Goal: Information Seeking & Learning: Learn about a topic

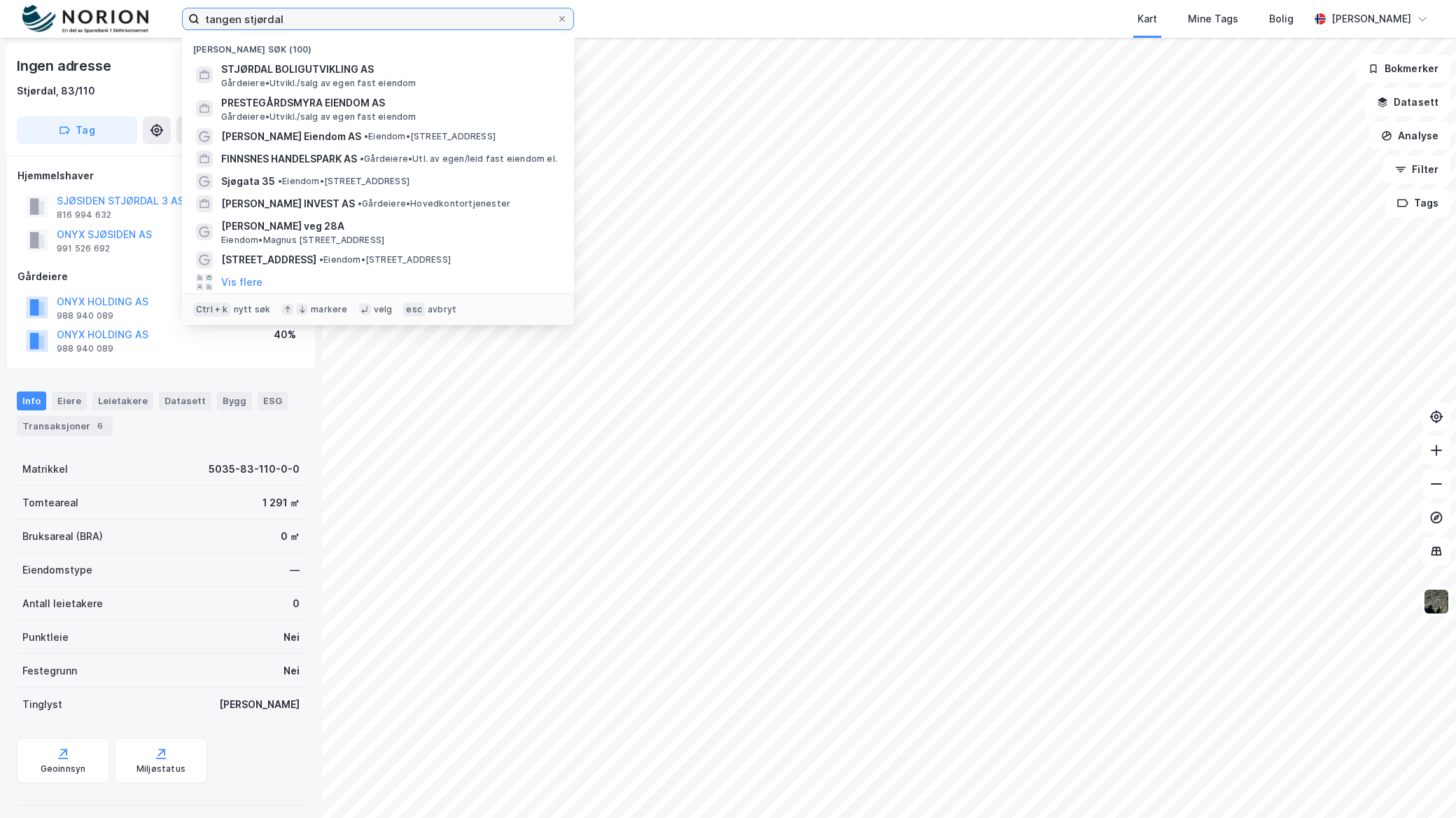
drag, startPoint x: 315, startPoint y: 28, endPoint x: 103, endPoint y: 71, distance: 216.3
click at [103, 71] on div "tangen stjørdal Nylige søk (100) STJØRDAL [GEOGRAPHIC_DATA] AS [GEOGRAPHIC_DATA…" at bounding box center [728, 409] width 1456 height 818
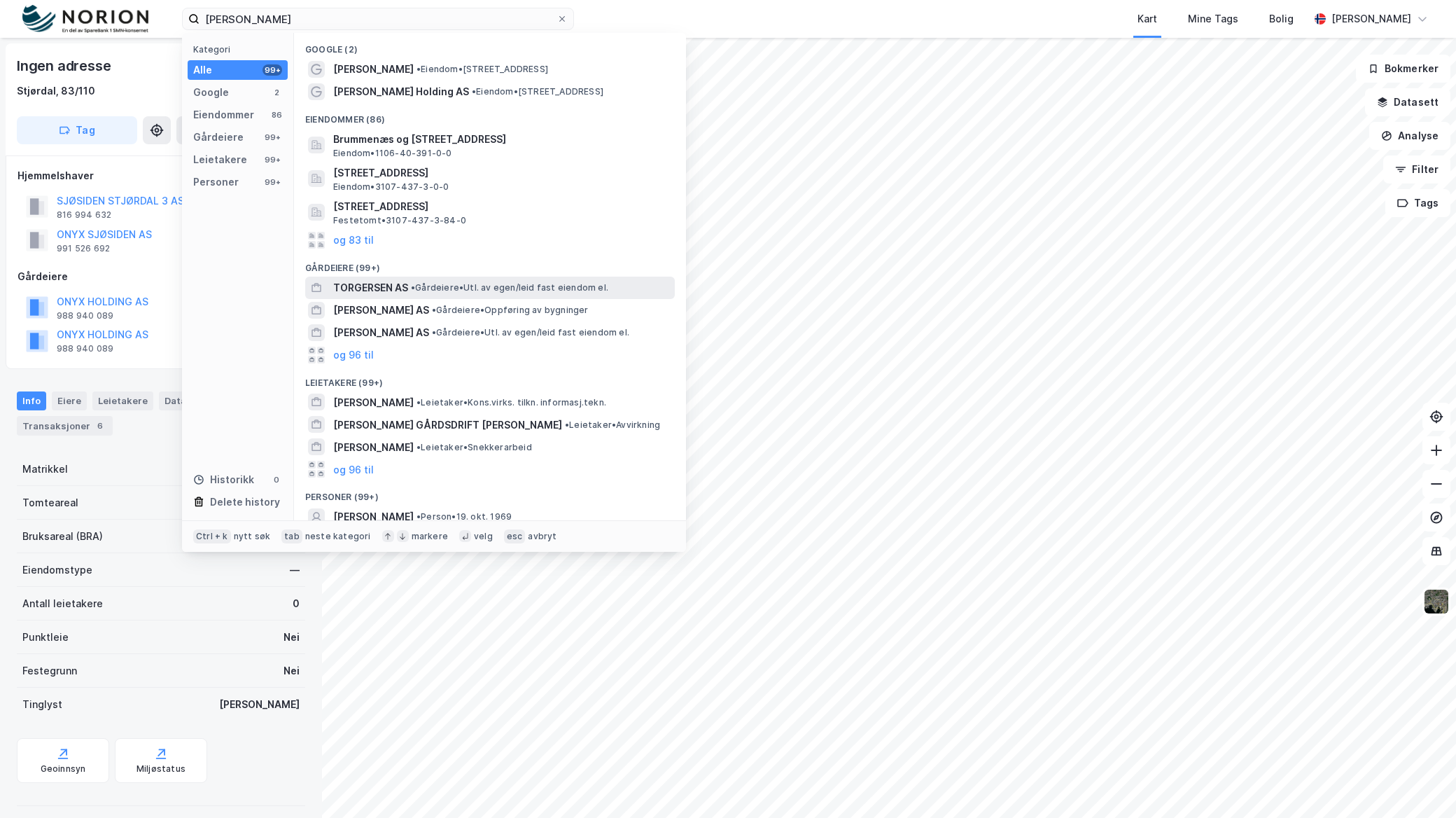
click at [392, 294] on span "TORGERSEN AS" at bounding box center [370, 287] width 75 height 17
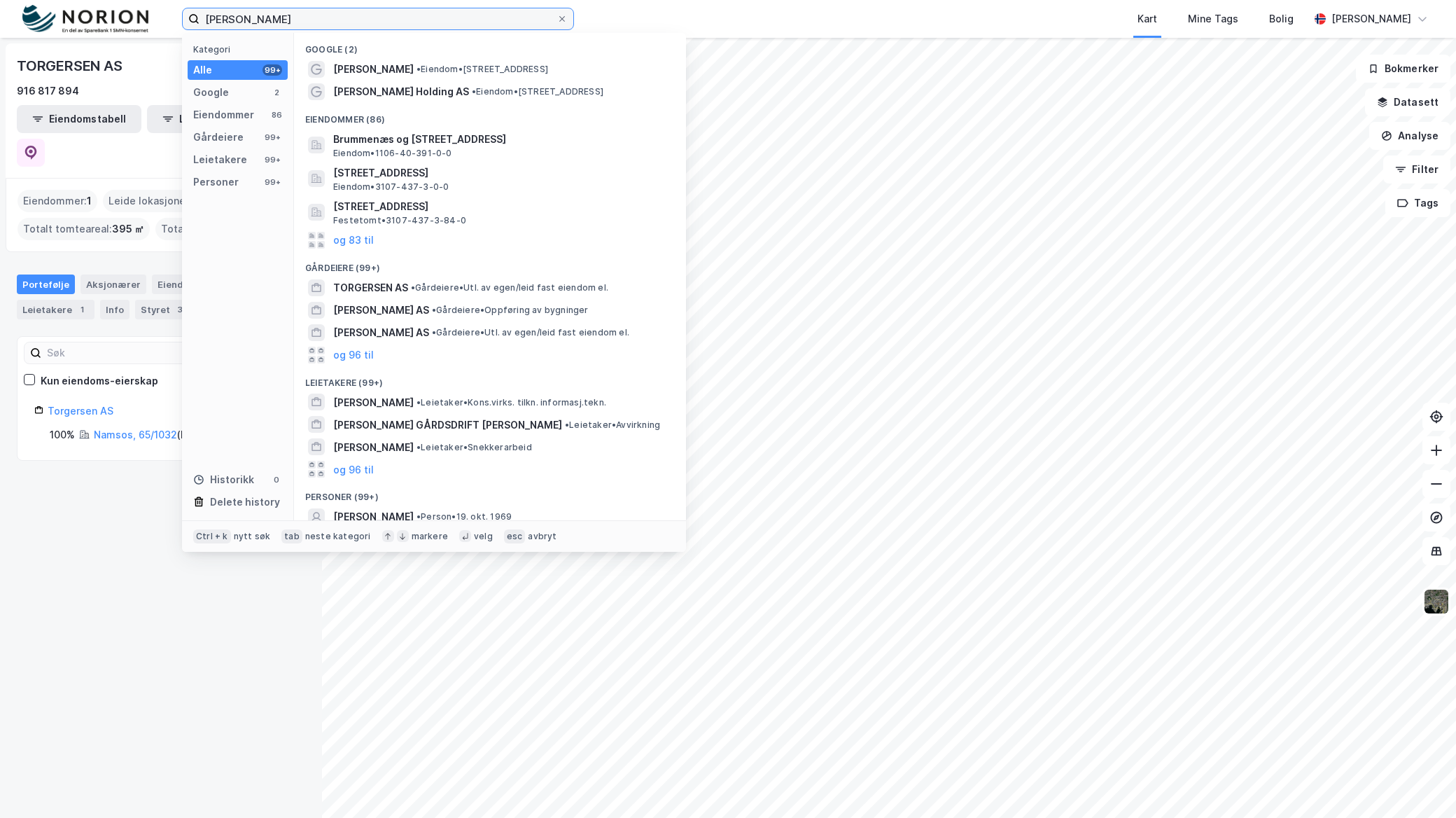
drag, startPoint x: 502, startPoint y: 23, endPoint x: -169, endPoint y: 56, distance: 671.8
click at [0, 56] on html "[PERSON_NAME] Kategori Alle 99+ Google 2 Eiendommer 86 Gårdeiere 99+ Leietakere…" at bounding box center [728, 409] width 1456 height 818
paste input "Exact Invest AS"
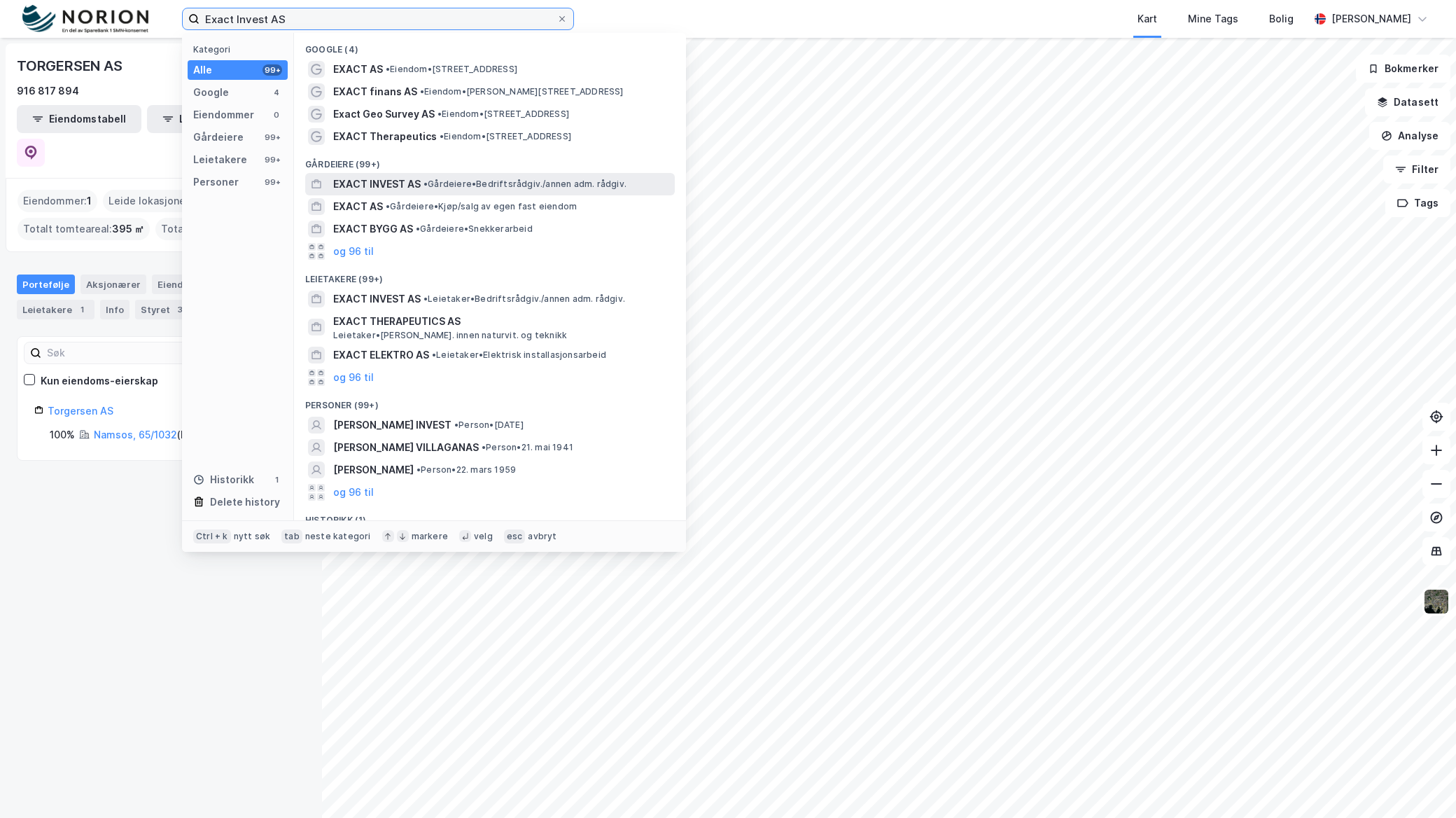
type input "Exact Invest AS"
click at [427, 191] on div "EXACT INVEST AS • Gårdeiere • Bedriftsrådgiv./annen adm. rådgiv." at bounding box center [502, 184] width 339 height 17
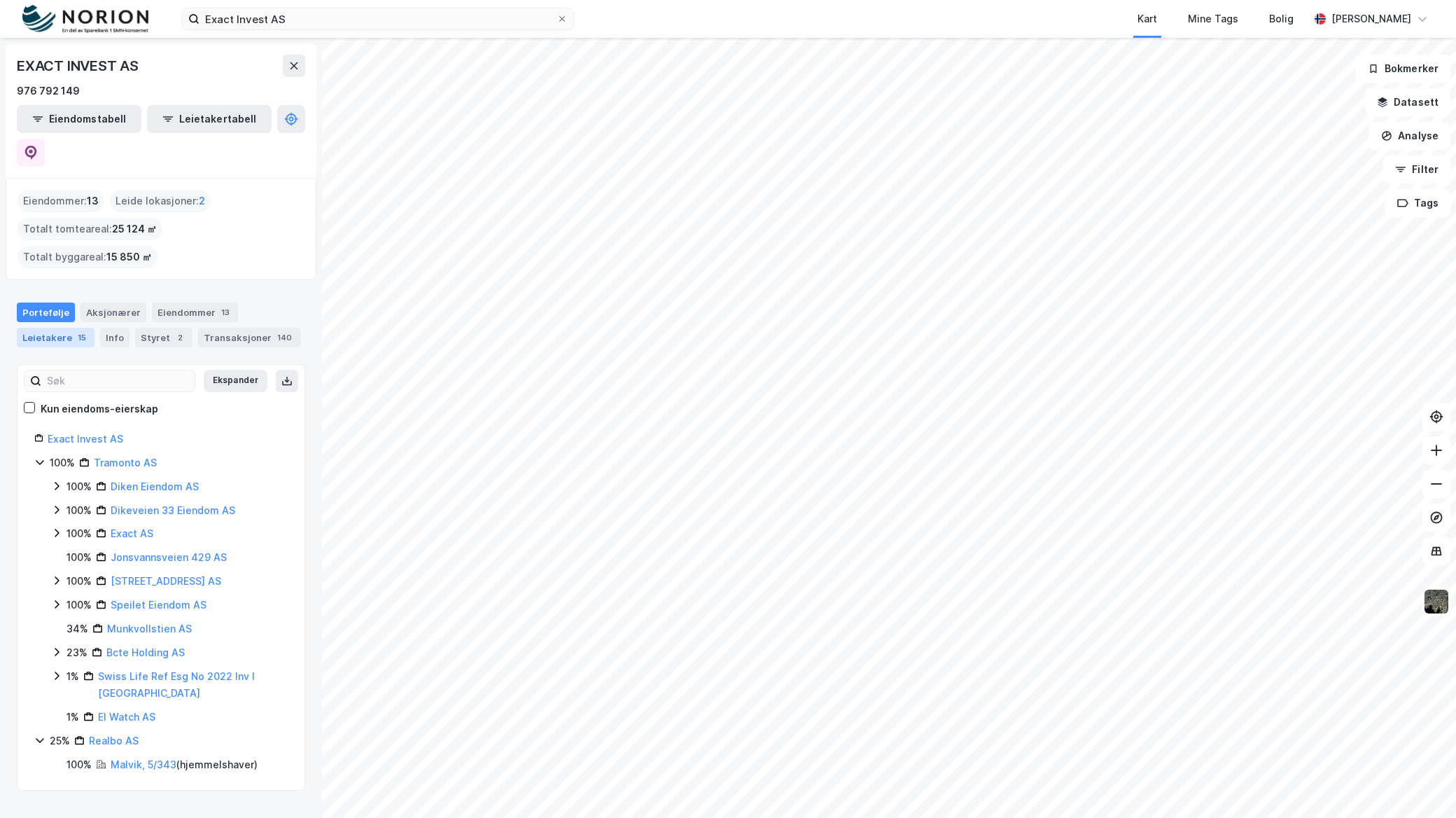
click at [73, 328] on div "Leietakere 15" at bounding box center [55, 337] width 78 height 20
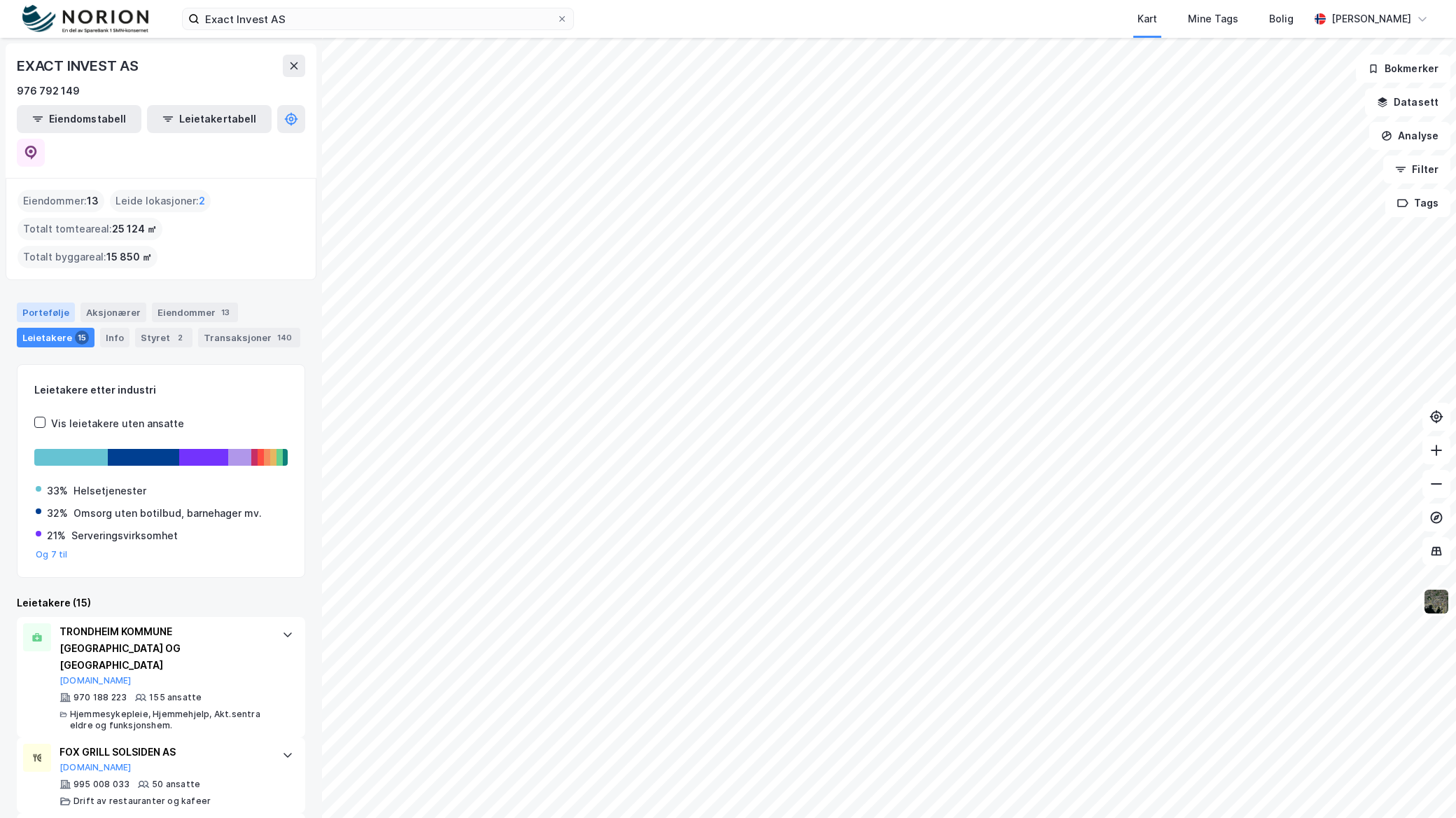
click at [43, 302] on div "Portefølje" at bounding box center [46, 312] width 58 height 20
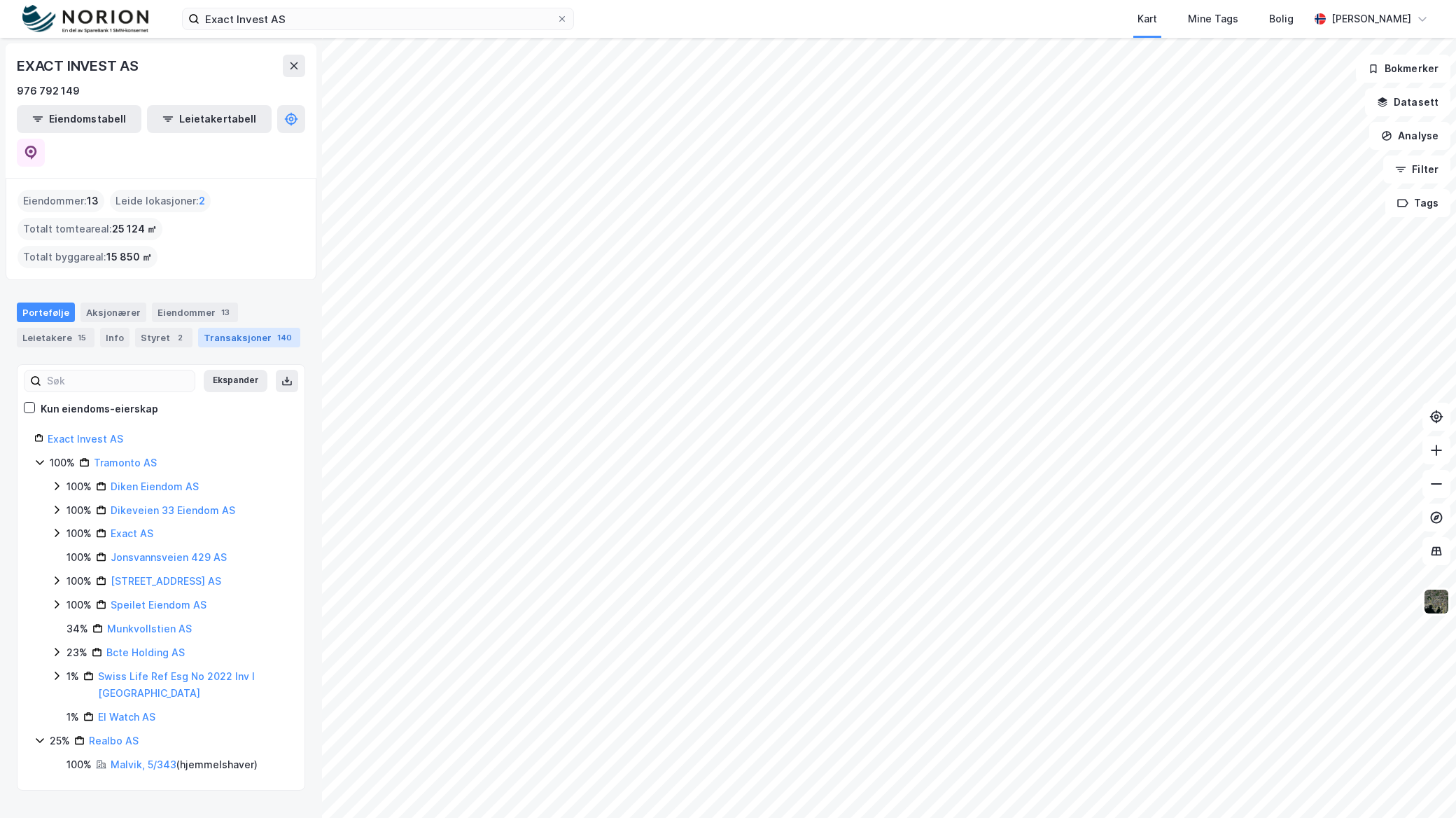
click at [241, 328] on div "Transaksjoner 140" at bounding box center [249, 337] width 102 height 20
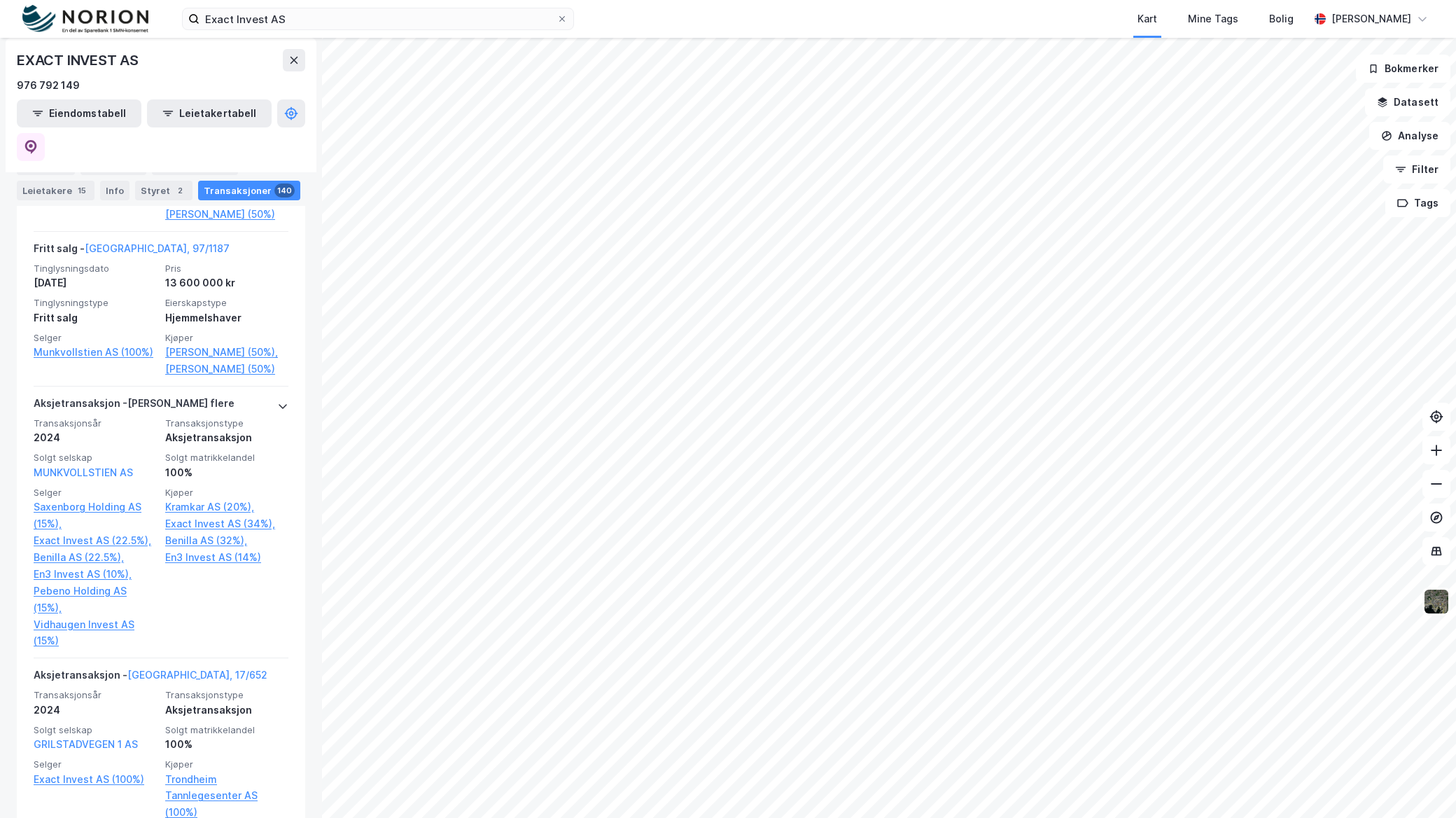
scroll to position [856, 0]
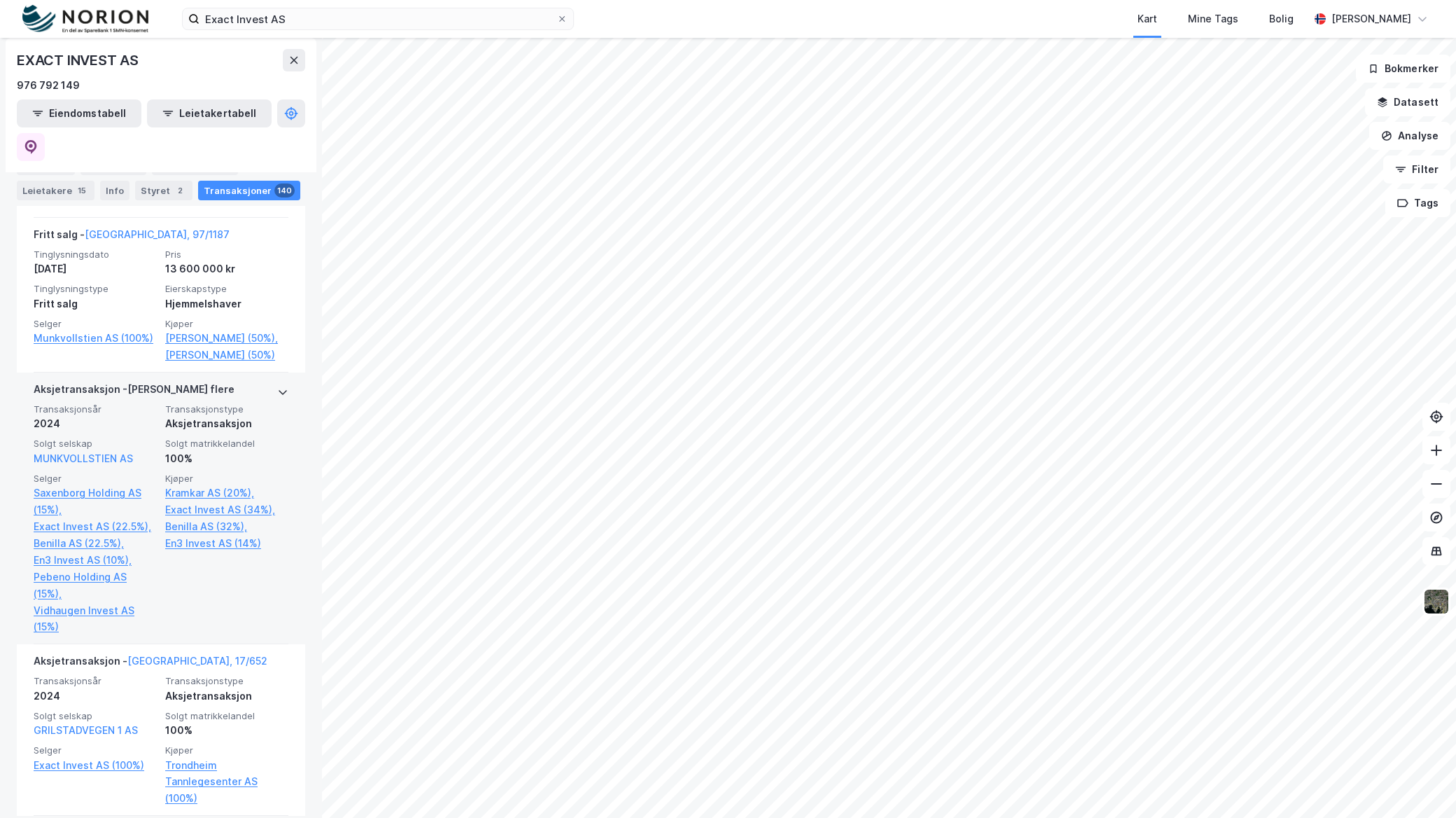
click at [256, 617] on div "Kjøper [PERSON_NAME] AS (20%), Exact Invest AS (34%), Benilla AS (32%), En3 Inv…" at bounding box center [226, 554] width 123 height 163
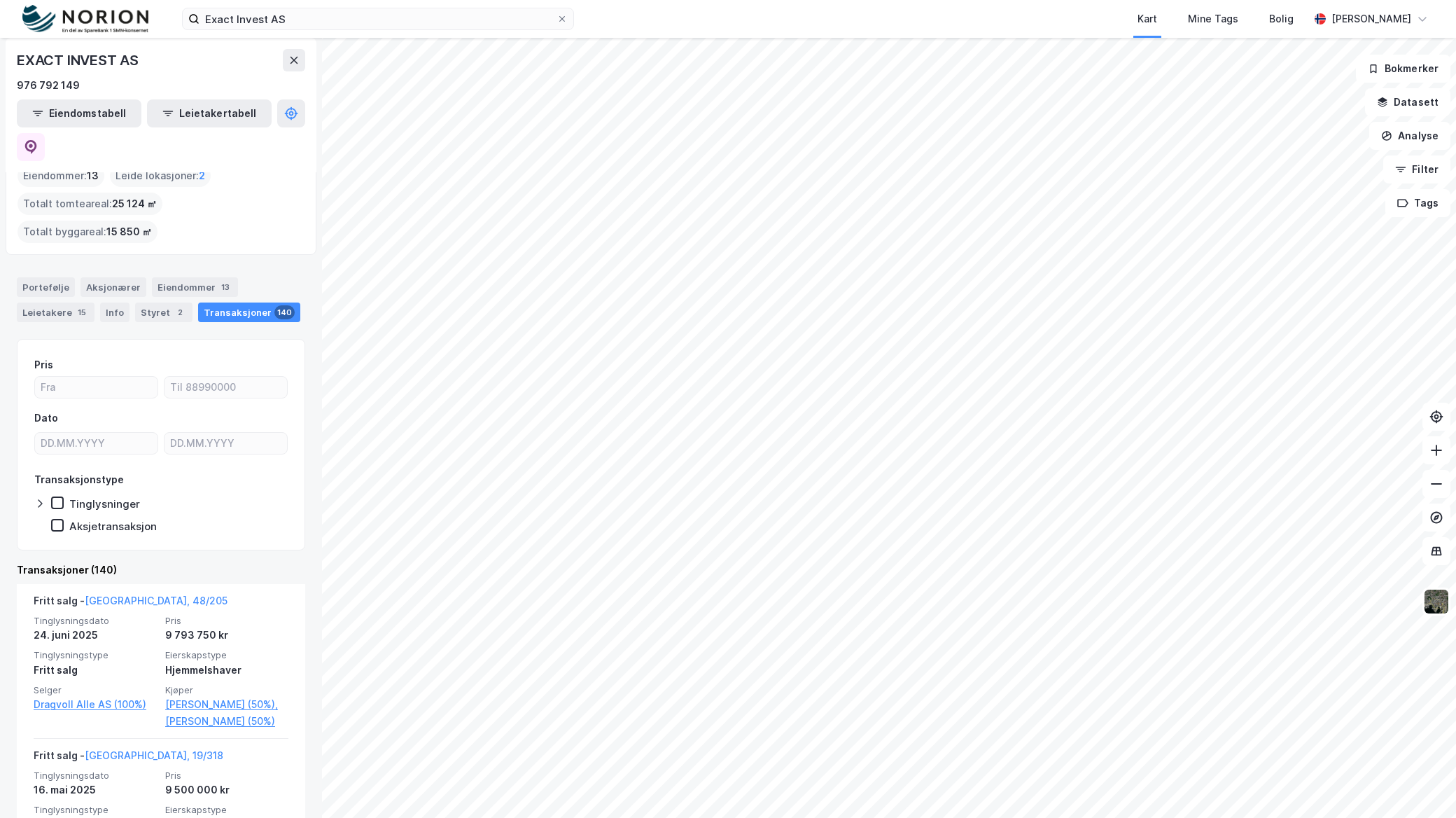
scroll to position [0, 0]
